Goal: Task Accomplishment & Management: Use online tool/utility

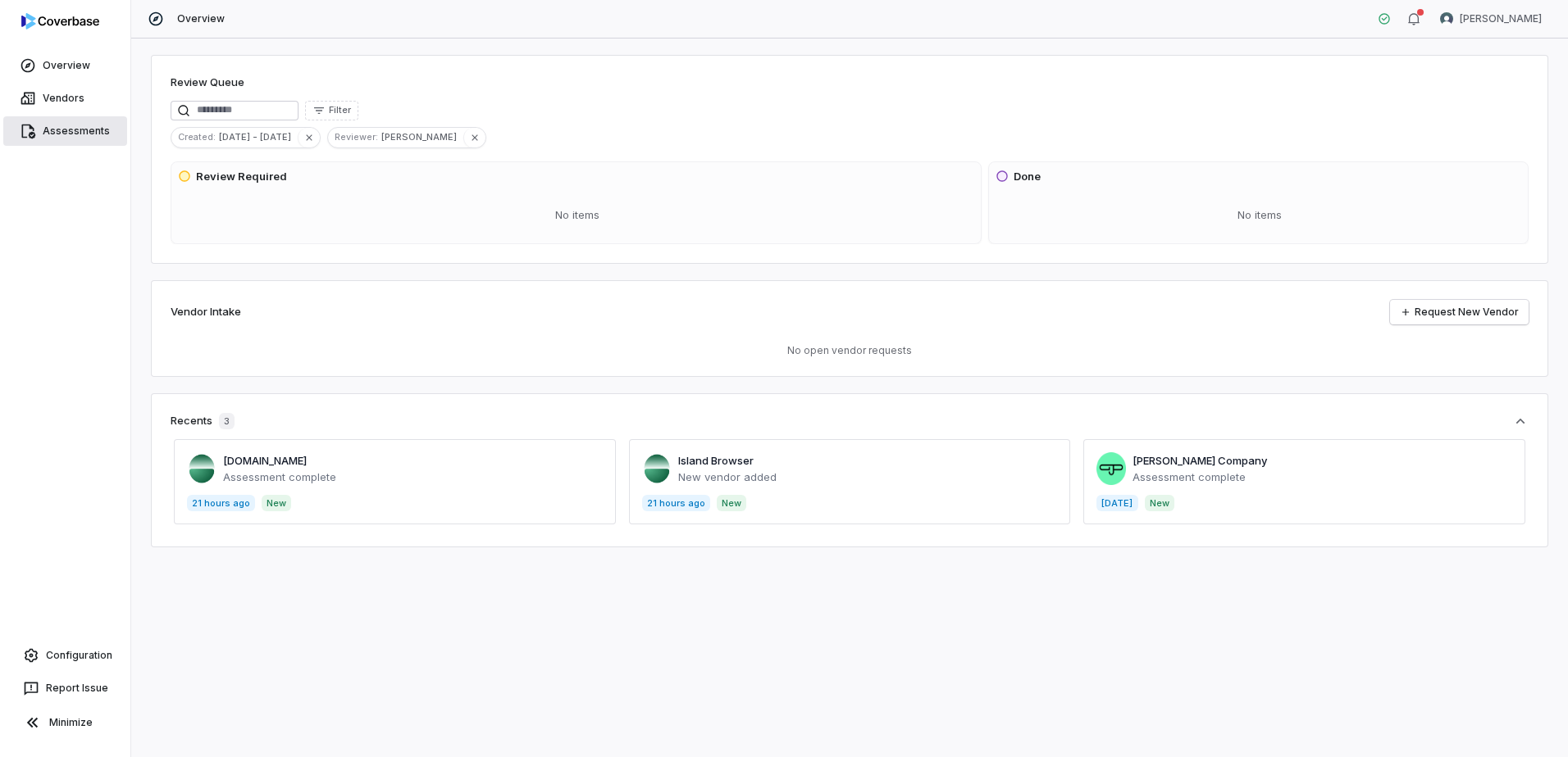
click at [70, 133] on link "Assessments" at bounding box center [66, 132] width 124 height 30
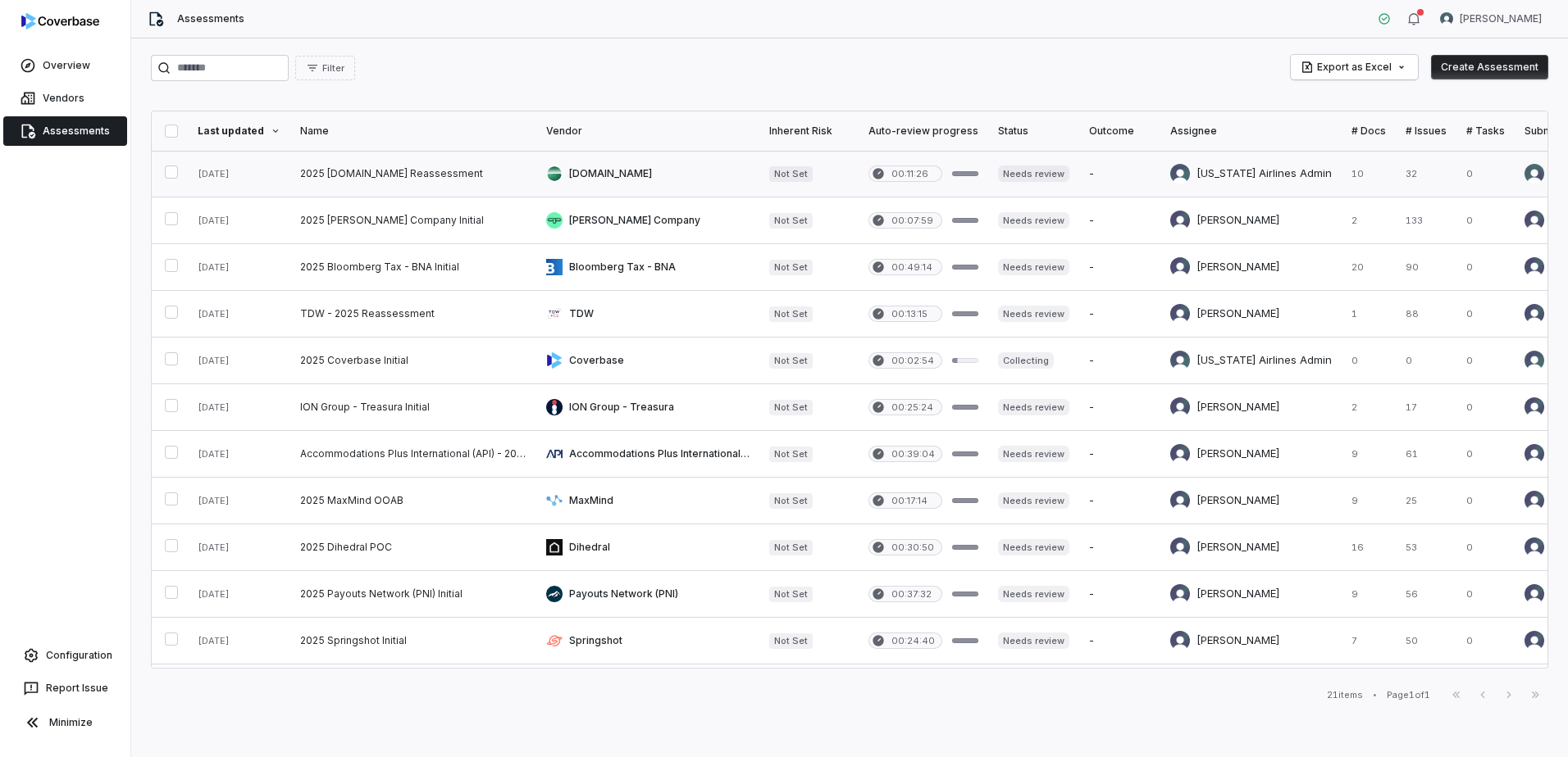
click at [558, 172] on link at bounding box center [648, 174] width 223 height 46
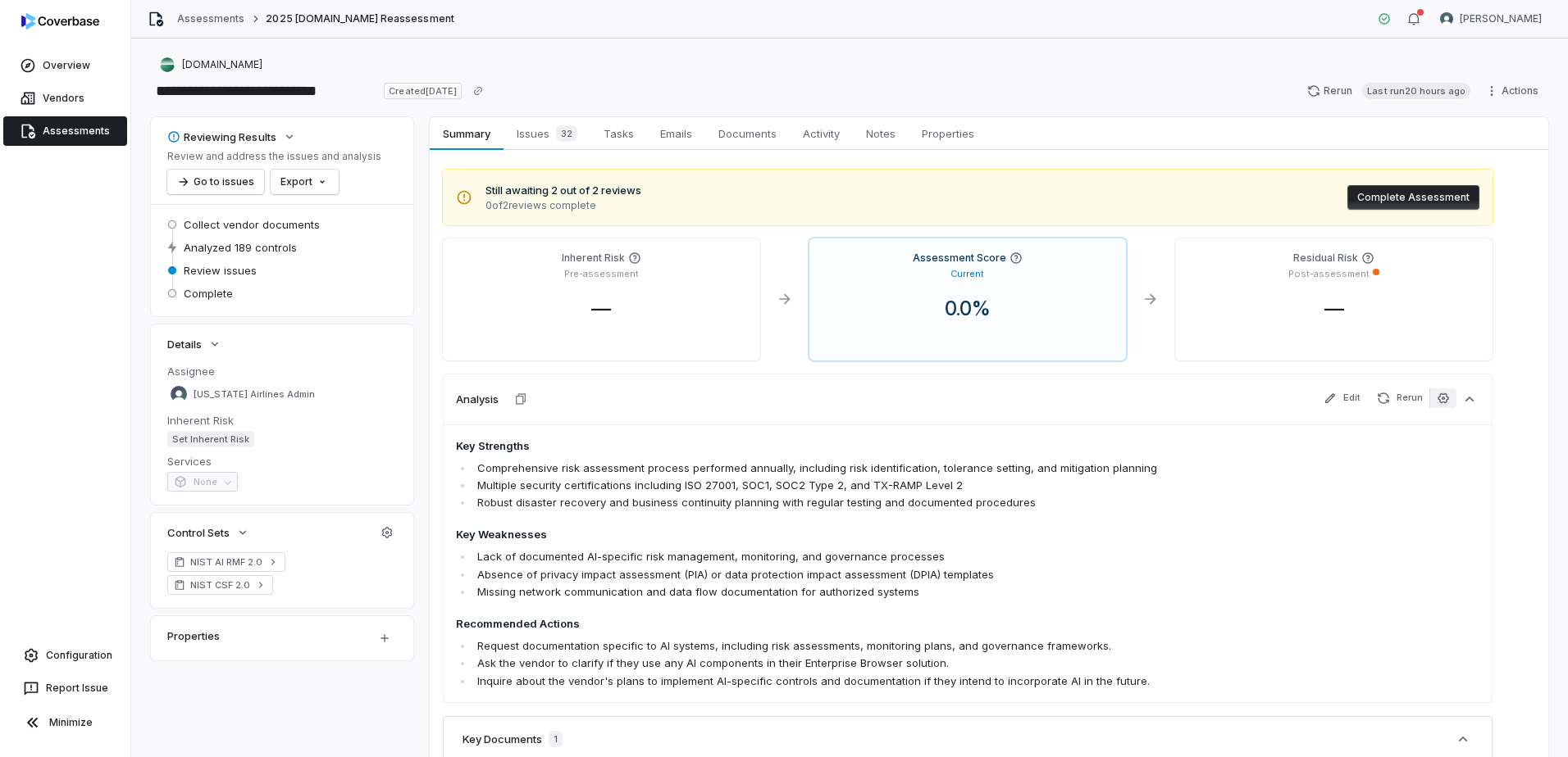
click at [1447, 401] on icon "button" at bounding box center [1443, 398] width 11 height 11
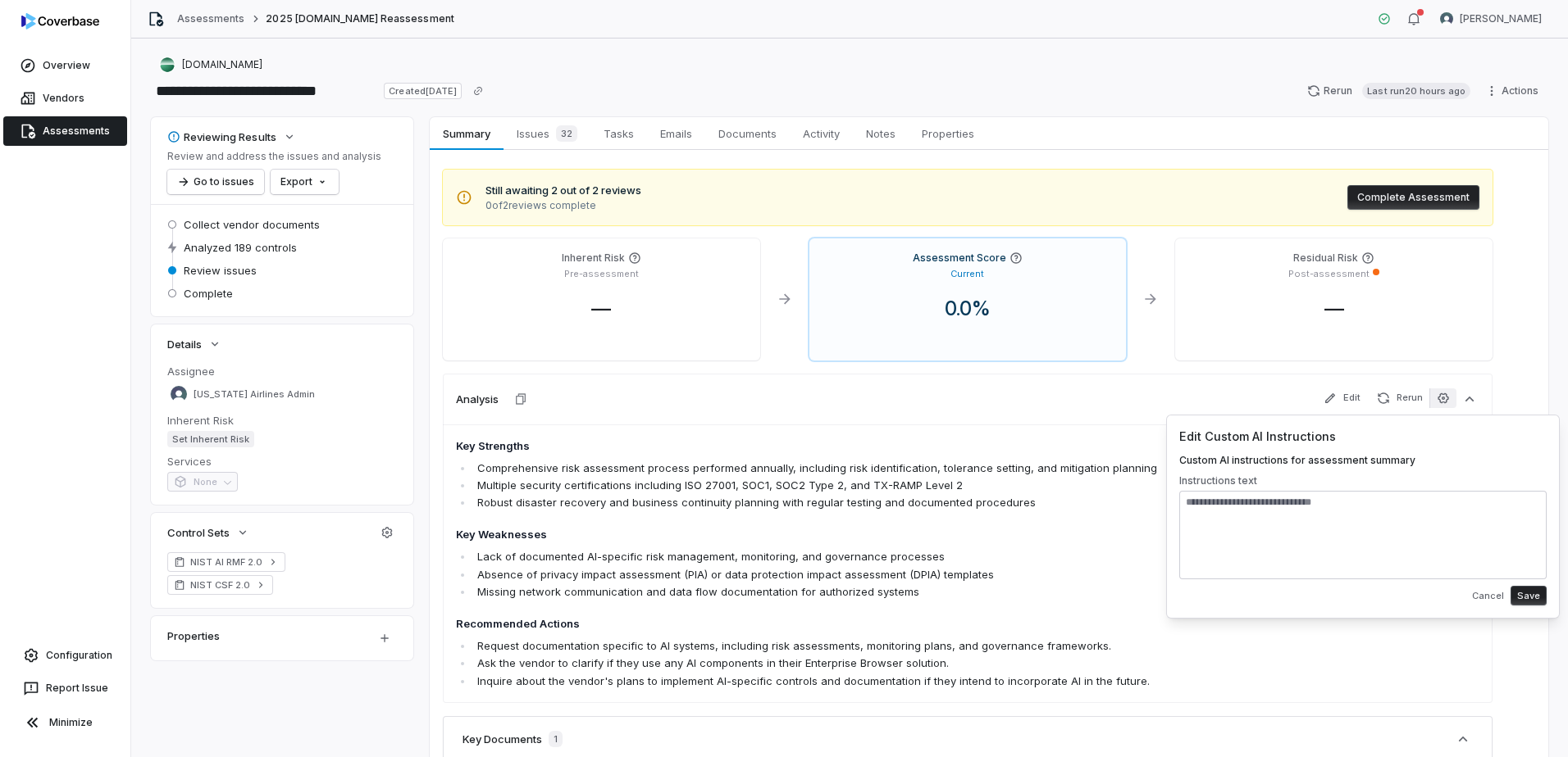
click at [1326, 524] on textarea at bounding box center [1362, 536] width 367 height 89
paste textarea "**********"
type textarea "**********"
click at [1537, 599] on button "Save" at bounding box center [1528, 596] width 36 height 19
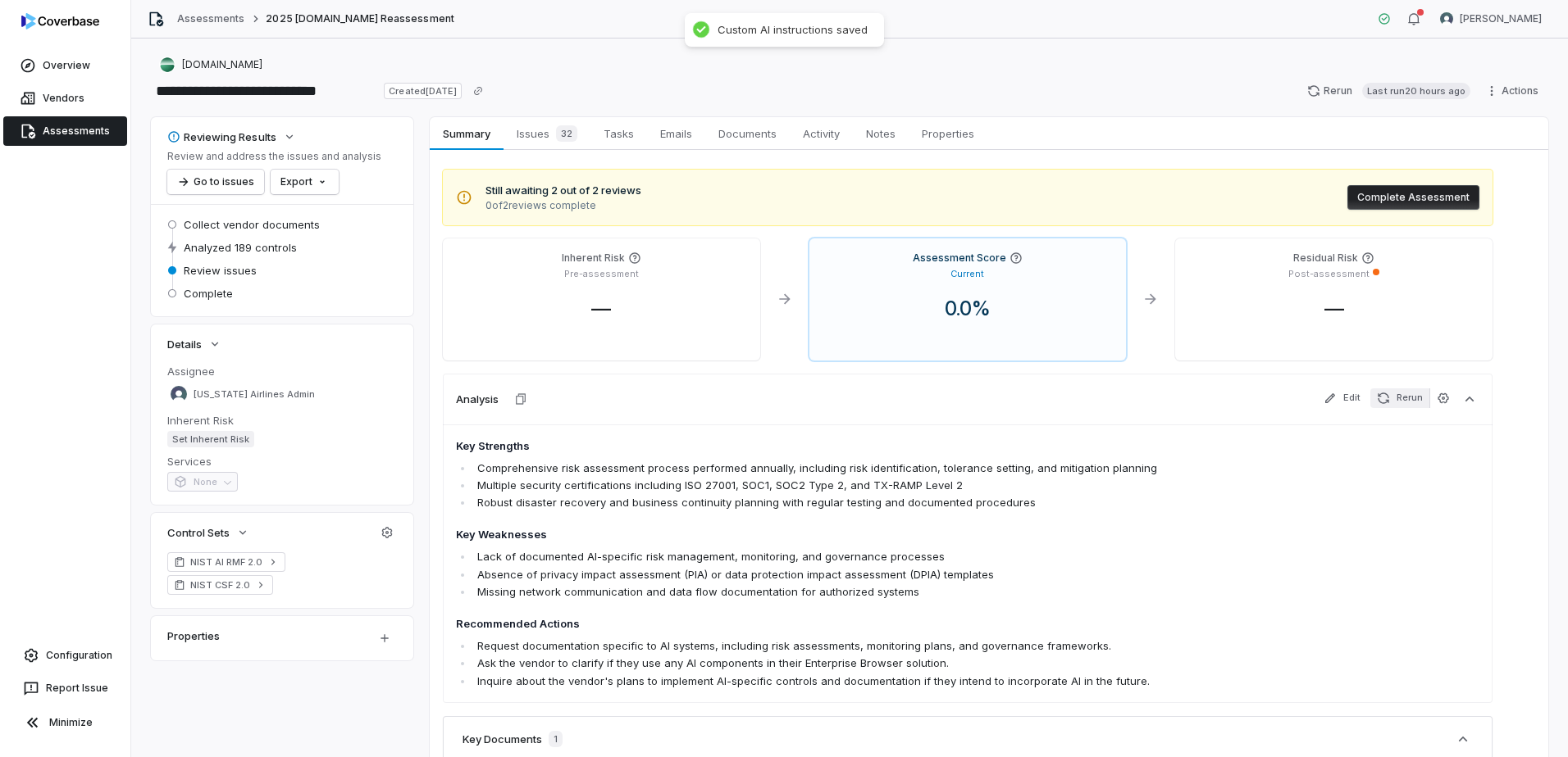
click at [1397, 391] on button "Rerun" at bounding box center [1399, 397] width 59 height 19
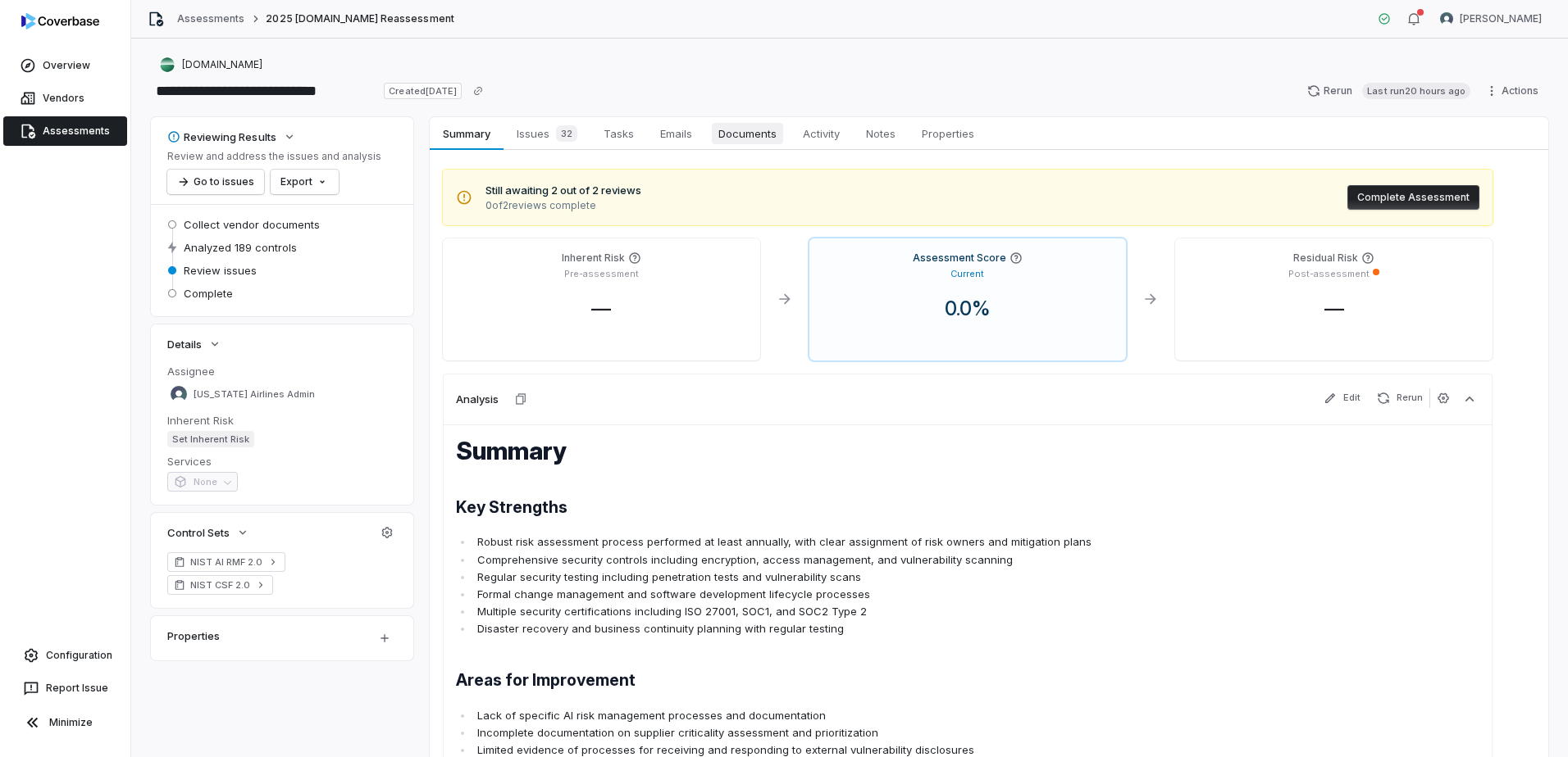
click at [778, 136] on span "Documents" at bounding box center [747, 133] width 71 height 21
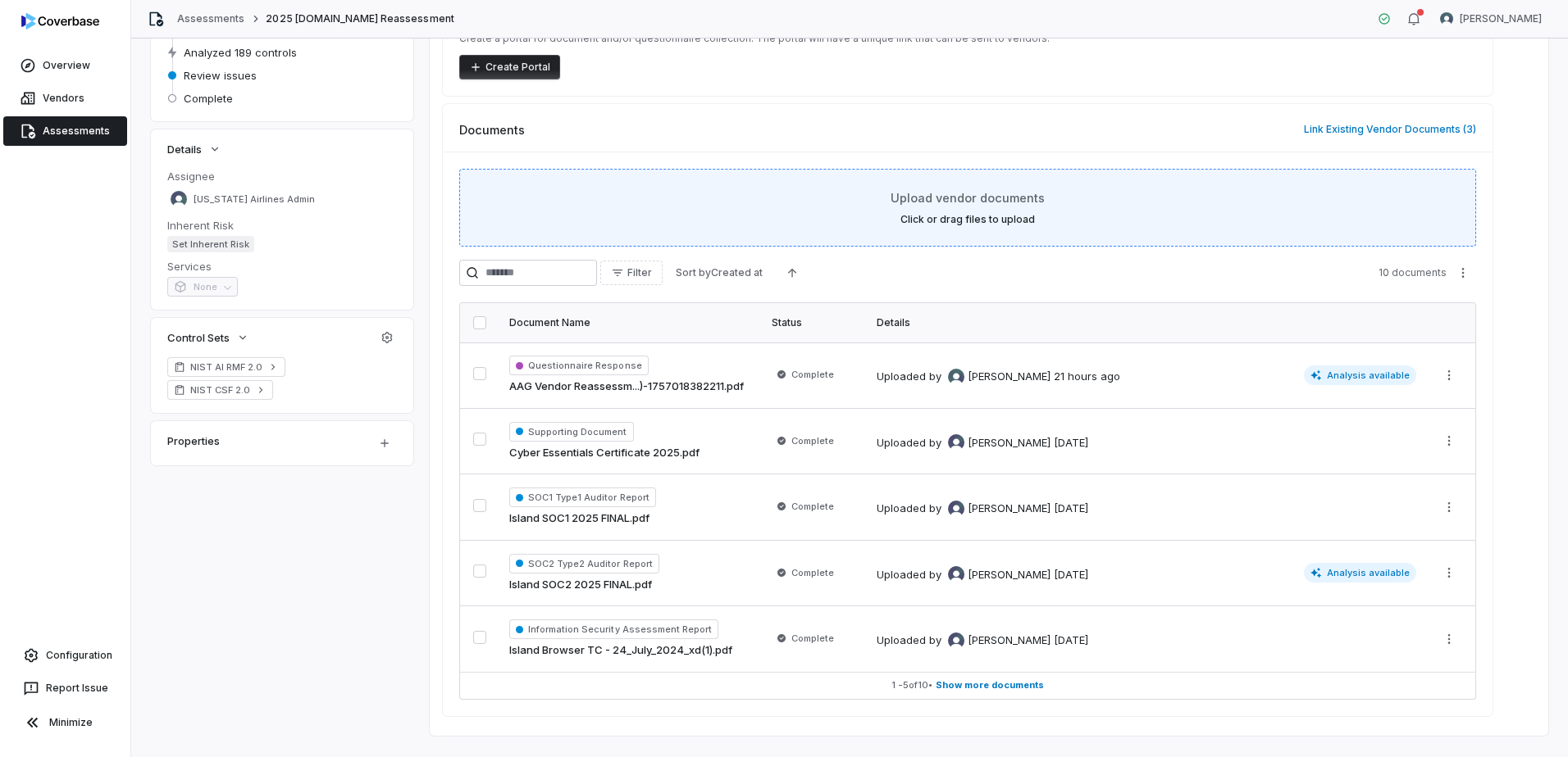
scroll to position [226, 0]
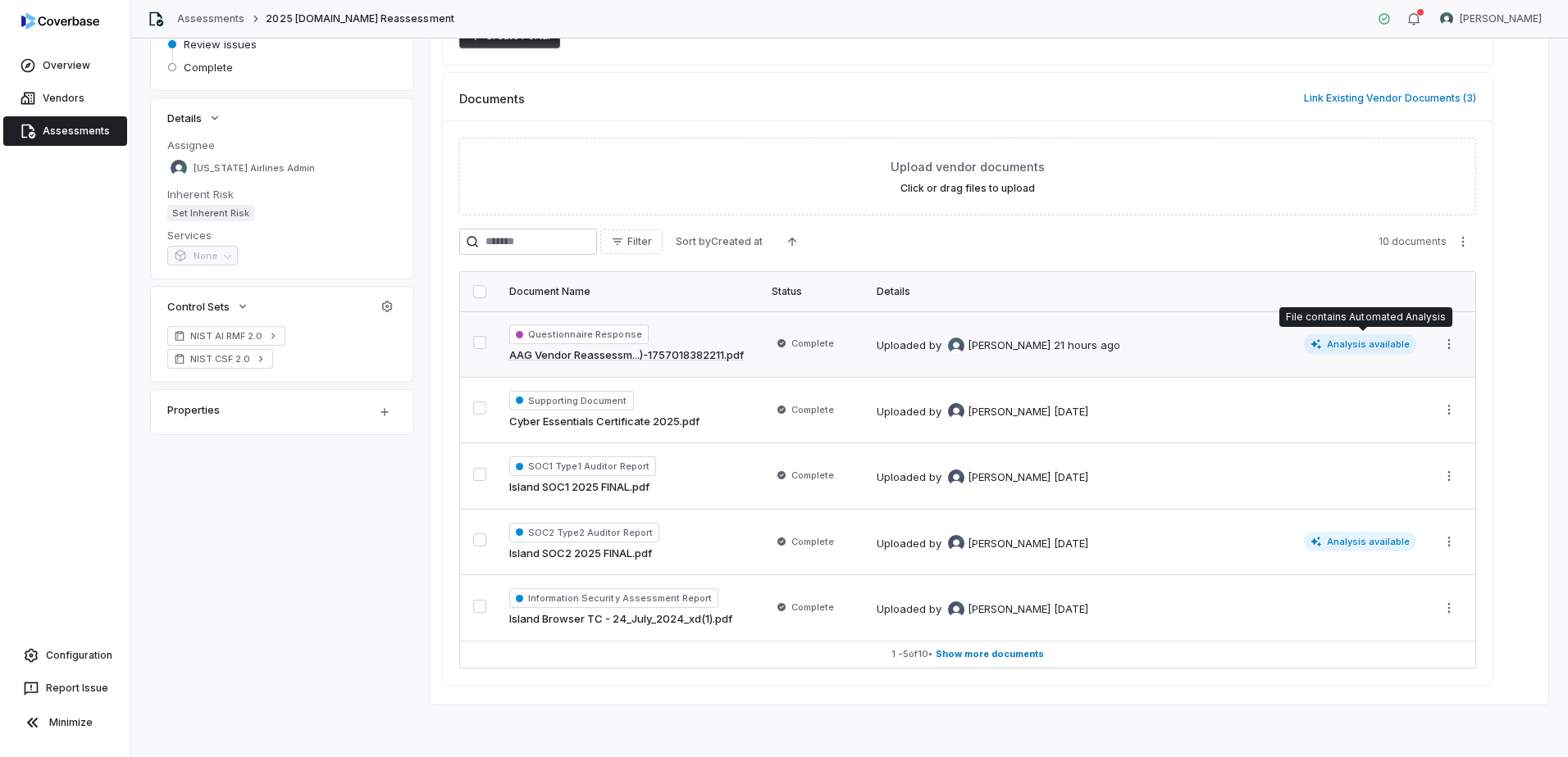
click at [1146, 354] on td "Uploaded by [PERSON_NAME] 21 hours ago Analysis available" at bounding box center [1145, 344] width 559 height 66
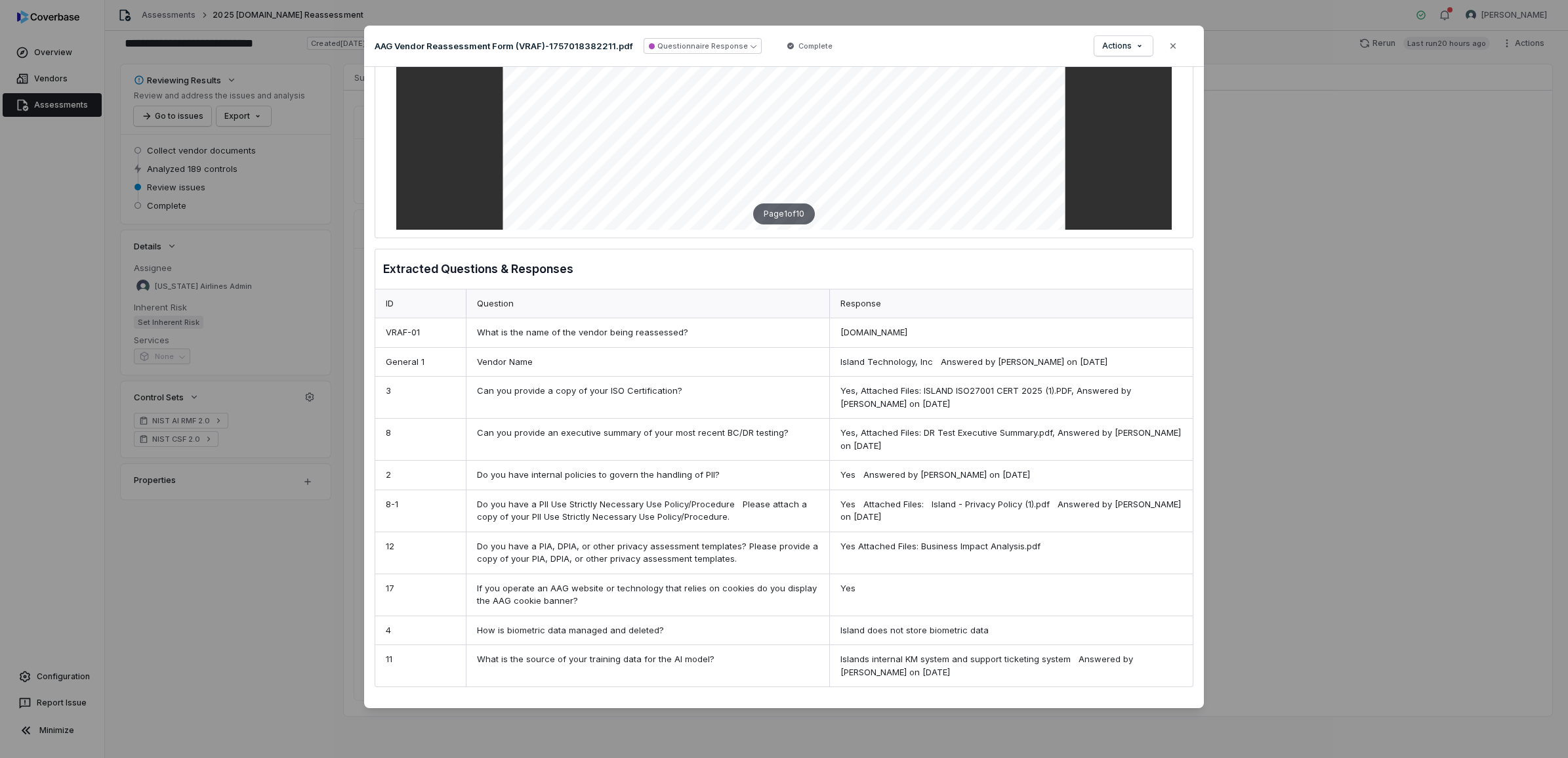
scroll to position [333, 0]
